Goal: Information Seeking & Learning: Find specific fact

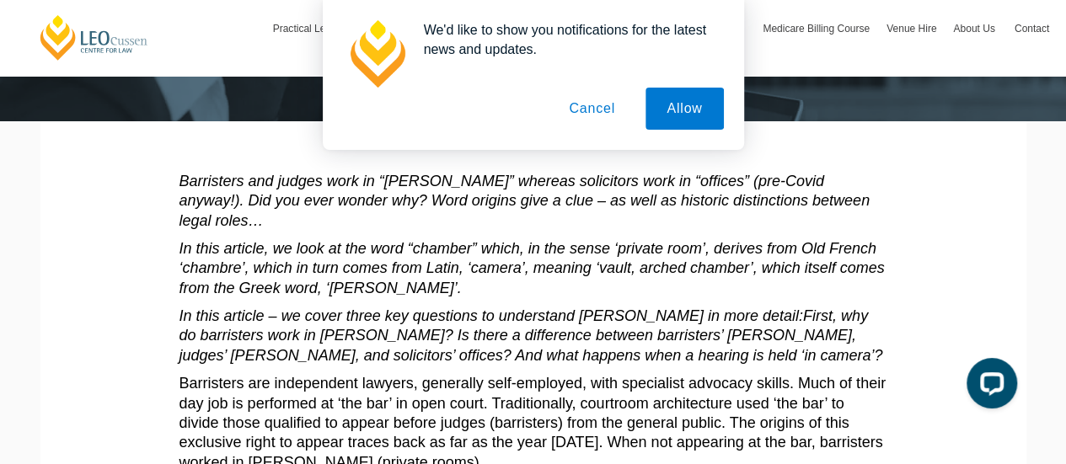
scroll to position [168, 0]
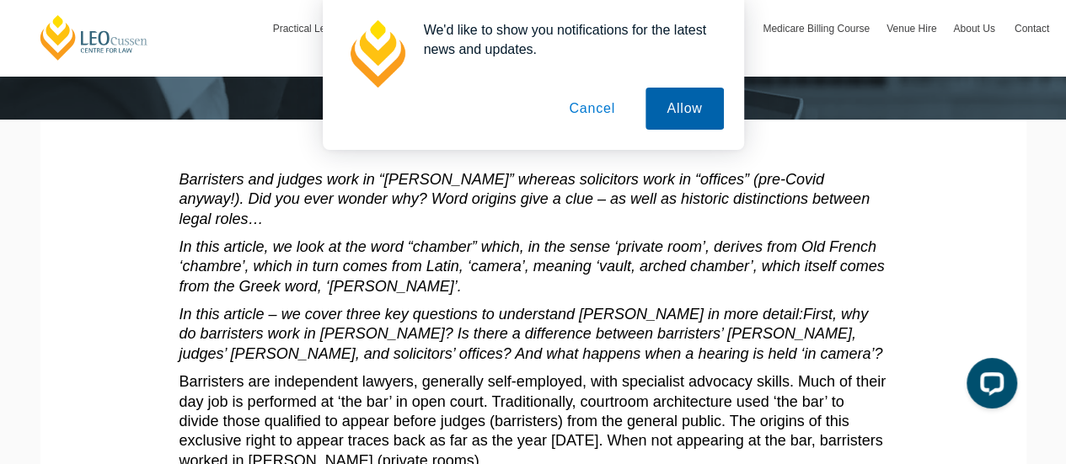
click at [691, 119] on button "Allow" at bounding box center [684, 109] width 78 height 42
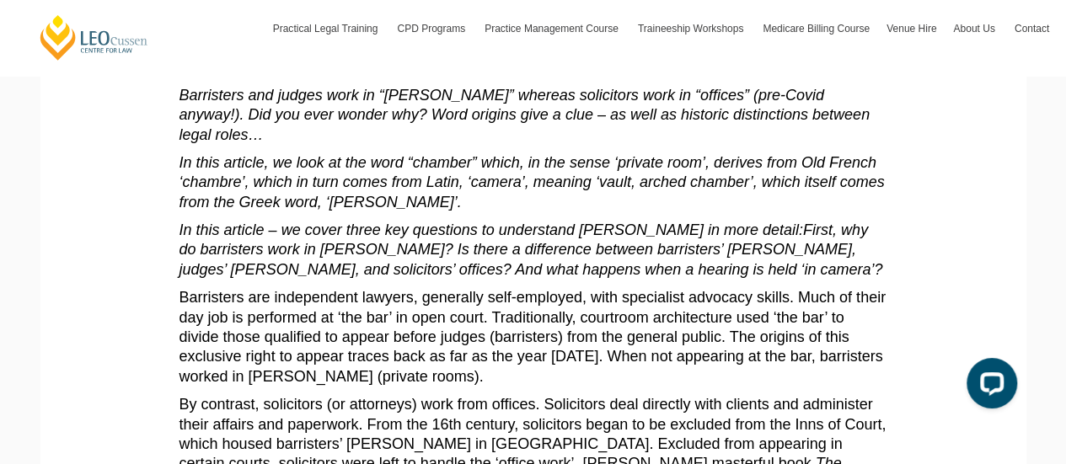
scroll to position [337, 0]
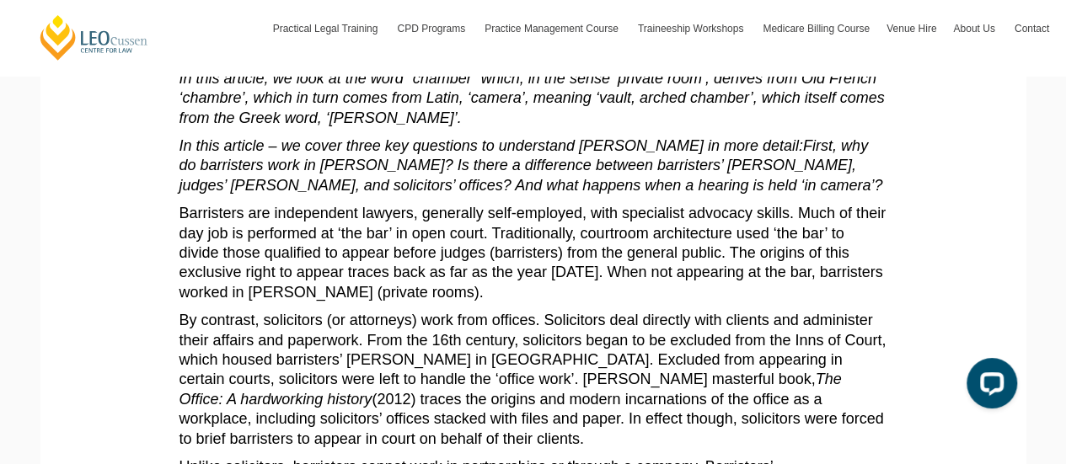
click at [218, 251] on p "Barristers are independent lawyers, generally self-employed, with specialist ad…" at bounding box center [533, 253] width 708 height 99
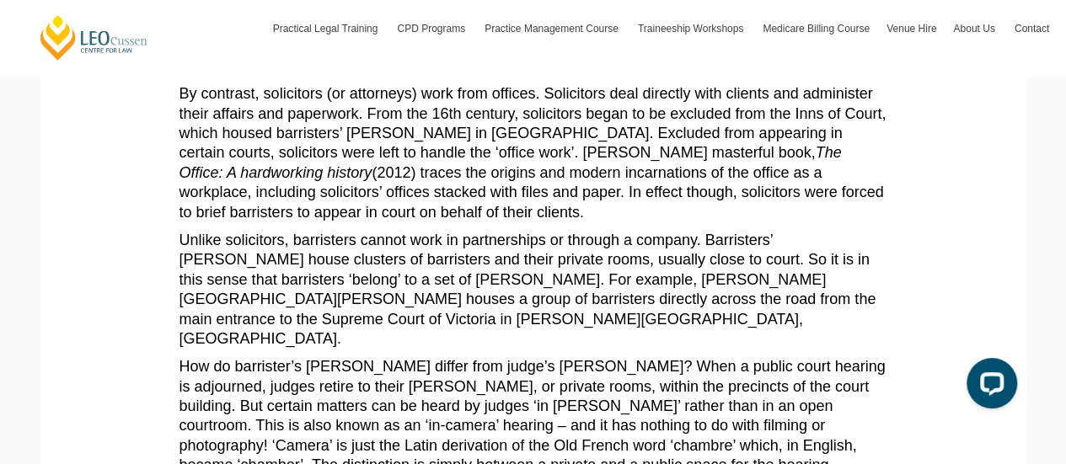
scroll to position [590, 0]
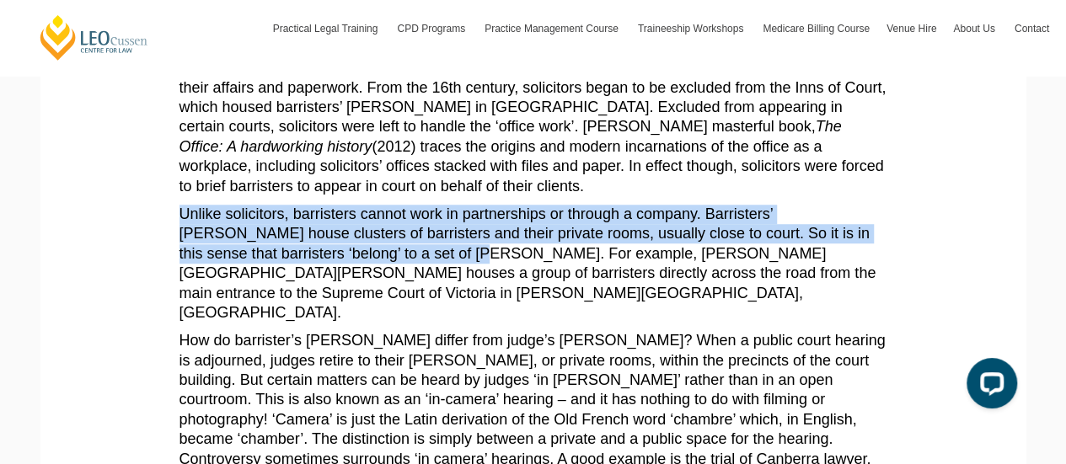
drag, startPoint x: 179, startPoint y: 193, endPoint x: 435, endPoint y: 235, distance: 259.6
click at [435, 235] on p "Unlike solicitors, barristers cannot work in partnerships or through a company.…" at bounding box center [533, 264] width 708 height 118
drag, startPoint x: 444, startPoint y: 235, endPoint x: 175, endPoint y: 200, distance: 271.1
click at [175, 200] on section "Barristers and judges work in “[PERSON_NAME]” whereas solicitors work in “offic…" at bounding box center [533, 259] width 960 height 1123
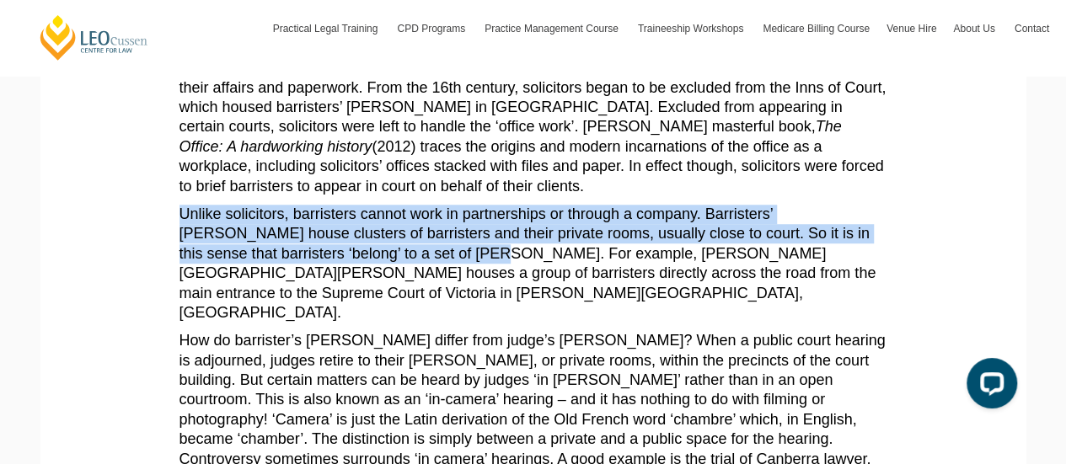
copy p "Unlike solicitors, barristers cannot work in partnerships or through a company.…"
click at [992, 203] on section "Barristers and judges work in “[PERSON_NAME]” whereas solicitors work in “offic…" at bounding box center [533, 259] width 960 height 1123
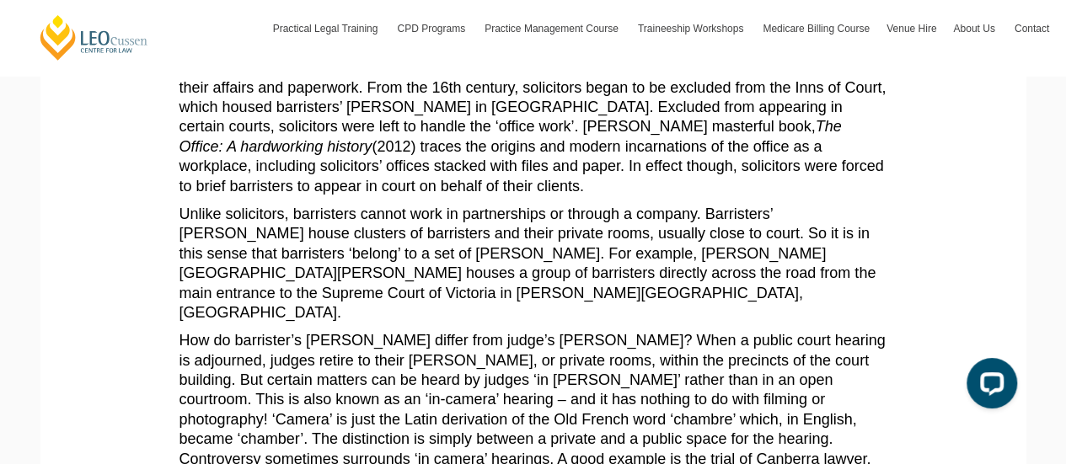
click at [996, 164] on section "Barristers and judges work in “[PERSON_NAME]” whereas solicitors work in “offic…" at bounding box center [533, 259] width 960 height 1123
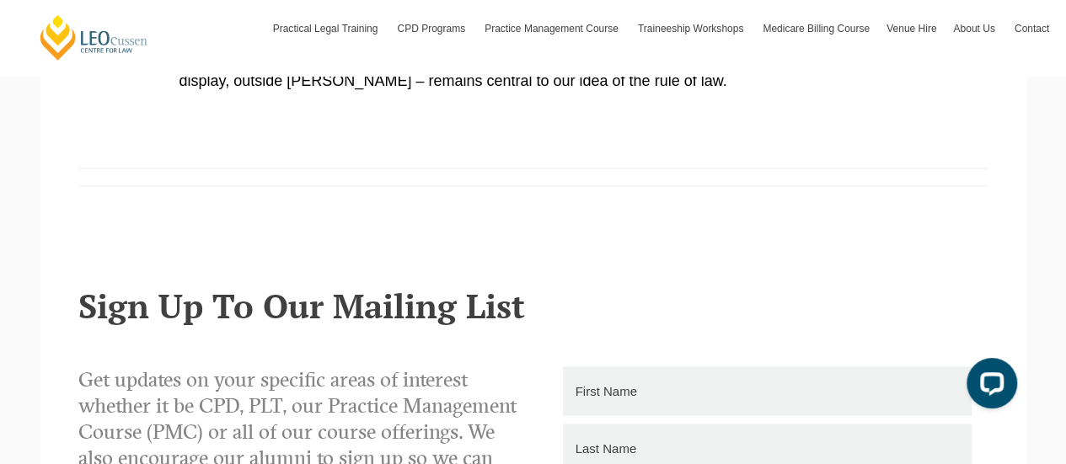
scroll to position [1348, 0]
